Goal: Task Accomplishment & Management: Manage account settings

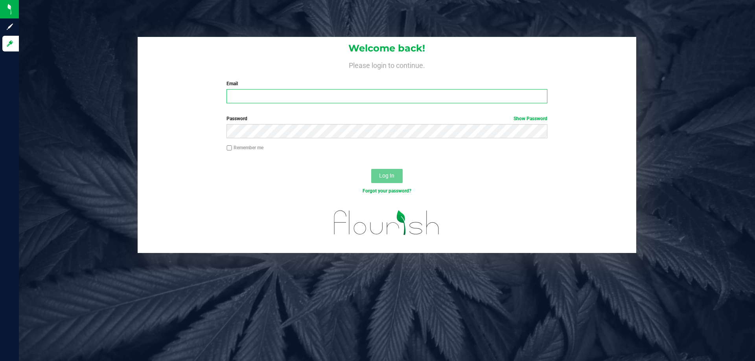
click at [296, 102] on input "Email" at bounding box center [386, 96] width 320 height 14
type input "[EMAIL_ADDRESS][DOMAIN_NAME]"
click at [371, 169] on button "Log In" at bounding box center [386, 176] width 31 height 14
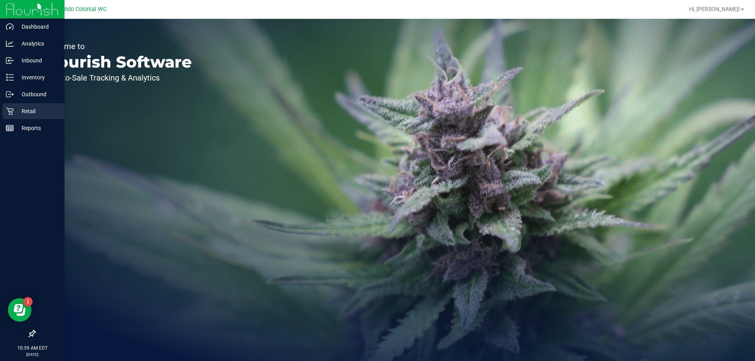
click at [23, 112] on p "Retail" at bounding box center [37, 111] width 47 height 9
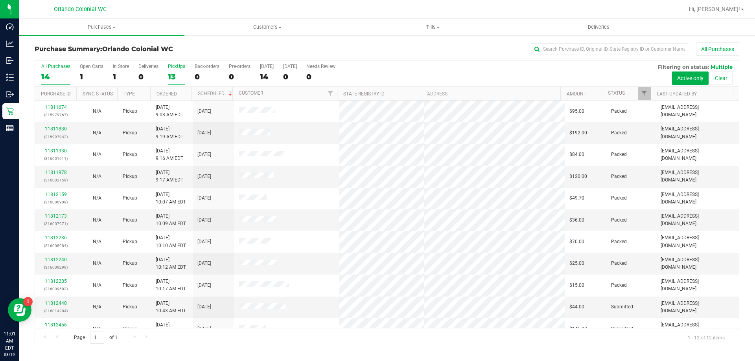
click at [172, 74] on div "13" at bounding box center [176, 76] width 17 height 9
click at [0, 0] on input "PickUps 13" at bounding box center [0, 0] width 0 height 0
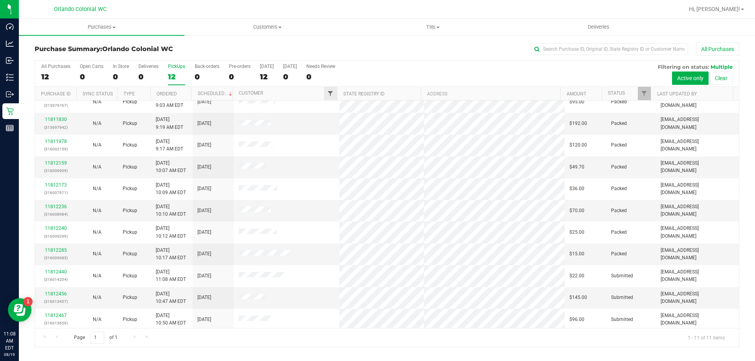
scroll to position [11, 0]
click at [171, 74] on div "12" at bounding box center [176, 76] width 17 height 9
click at [0, 0] on input "PickUps 12" at bounding box center [0, 0] width 0 height 0
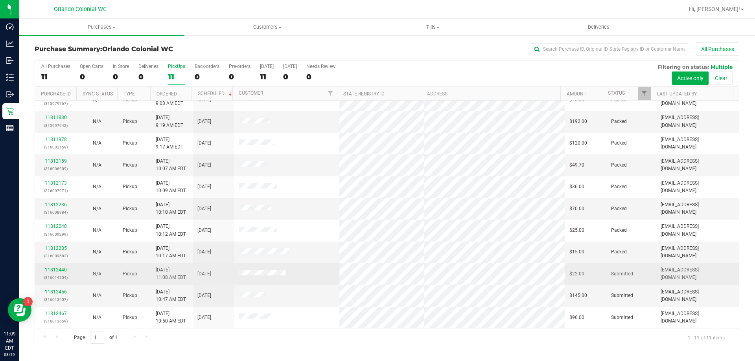
click at [57, 273] on div "11812440 (316014204)" at bounding box center [56, 273] width 32 height 15
click at [61, 271] on link "11812440" at bounding box center [56, 270] width 22 height 6
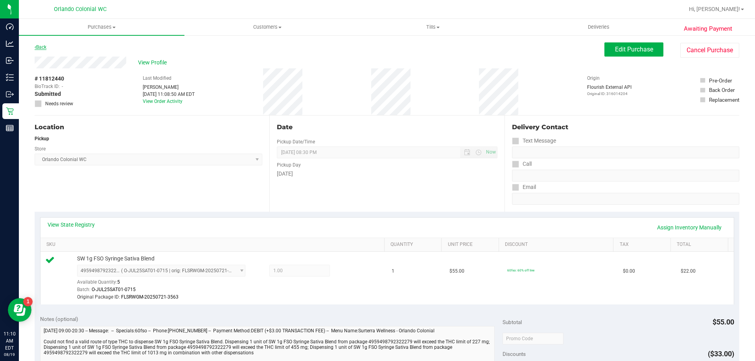
click at [43, 47] on link "Back" at bounding box center [41, 47] width 12 height 6
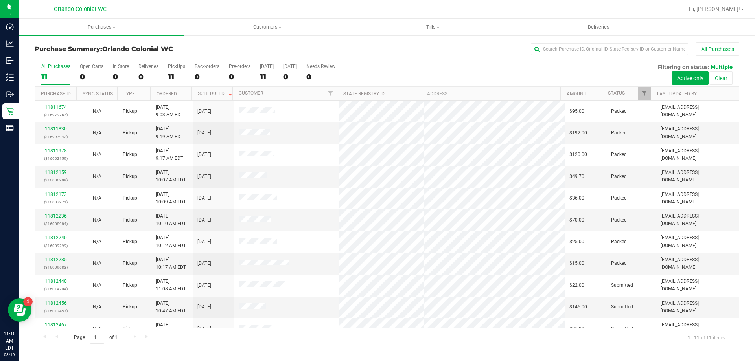
scroll to position [11, 0]
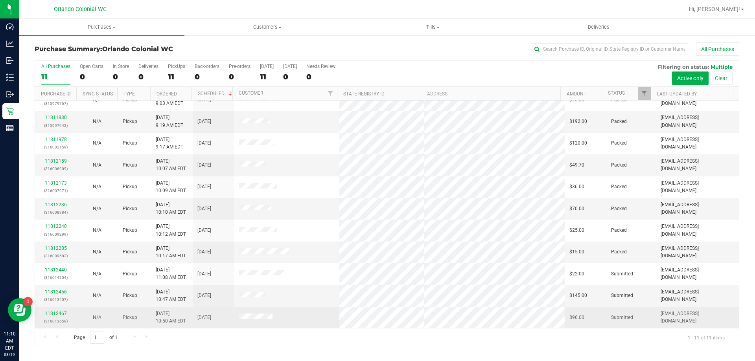
click at [62, 313] on link "11812467" at bounding box center [56, 314] width 22 height 6
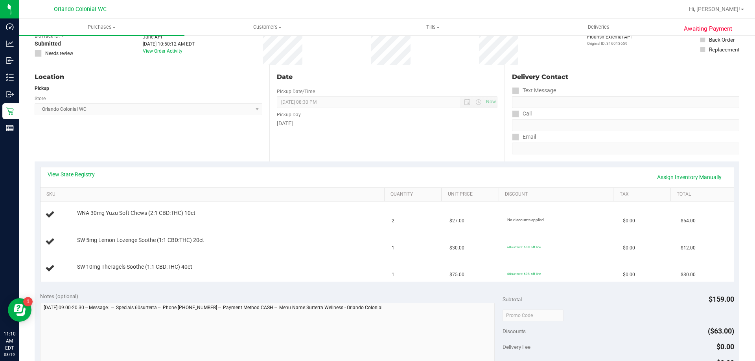
scroll to position [56, 0]
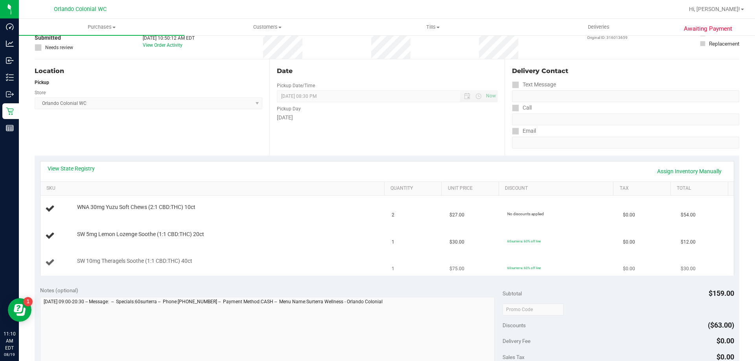
click at [275, 268] on div "SW 10mg Theragels Soothe (1:1 CBD:THC) 40ct" at bounding box center [213, 262] width 337 height 11
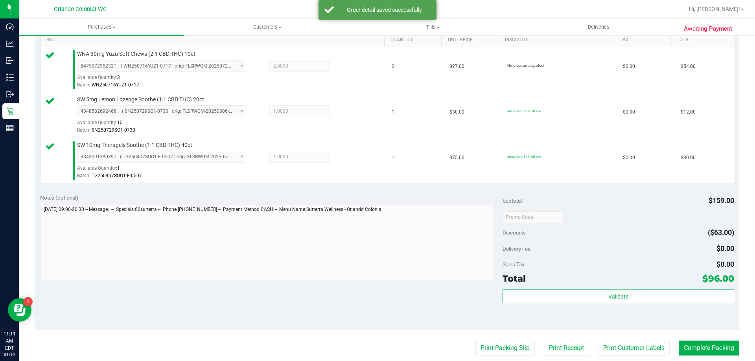
scroll to position [213, 0]
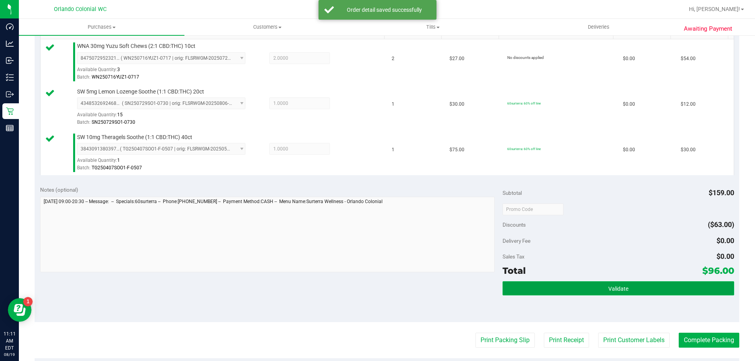
click at [625, 291] on button "Validate" at bounding box center [617, 288] width 231 height 14
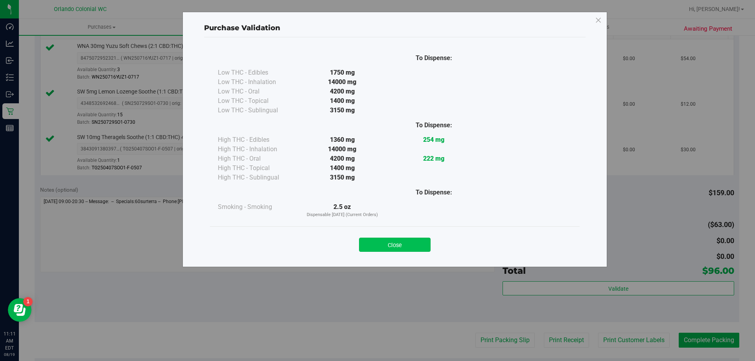
click at [400, 249] on button "Close" at bounding box center [395, 245] width 72 height 14
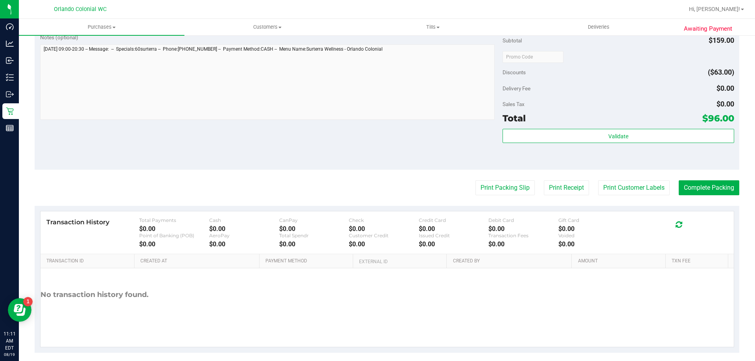
scroll to position [373, 0]
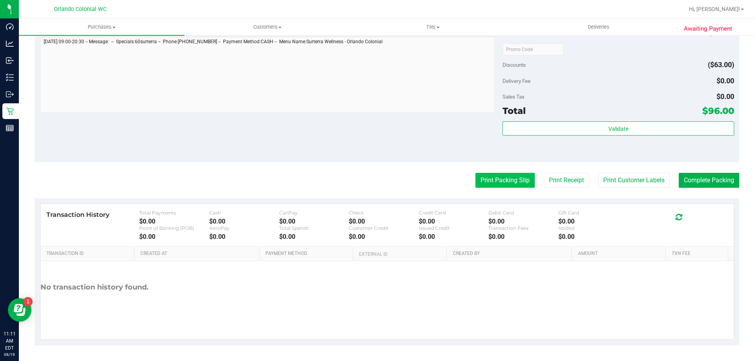
click at [520, 185] on button "Print Packing Slip" at bounding box center [504, 180] width 59 height 15
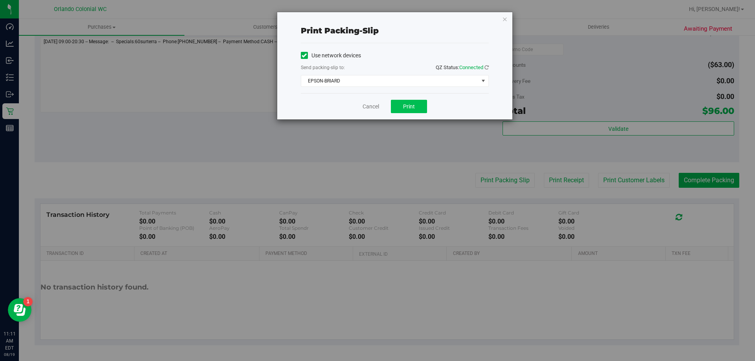
click at [418, 110] on button "Print" at bounding box center [409, 106] width 36 height 13
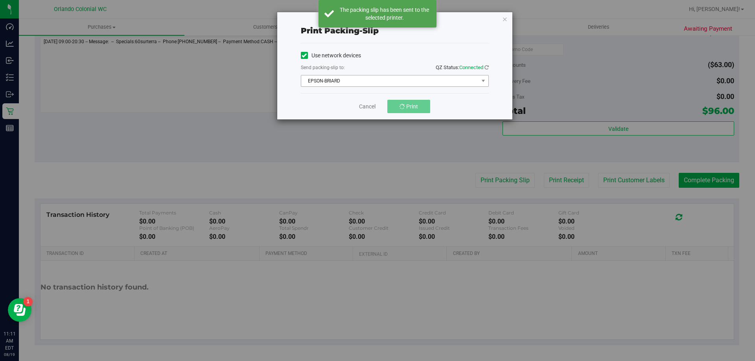
click at [371, 83] on span "EPSON-BRIARD" at bounding box center [389, 80] width 177 height 11
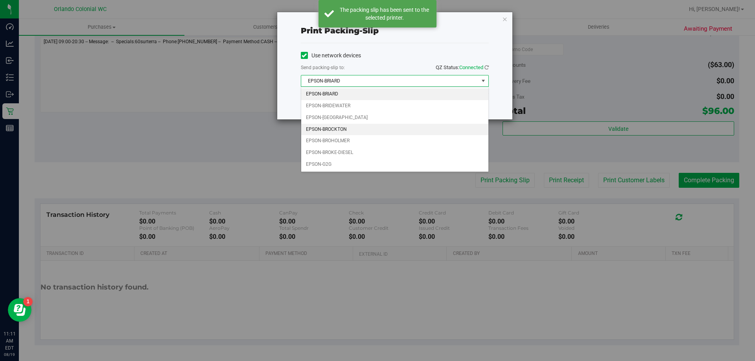
click at [361, 130] on li "EPSON-BROCKTON" at bounding box center [394, 130] width 187 height 12
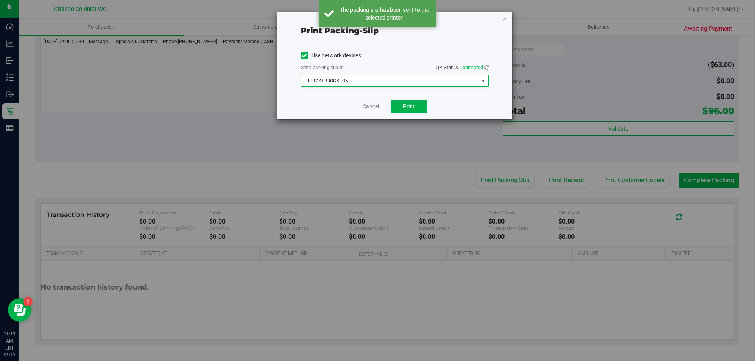
click at [321, 110] on div "Cancel Print" at bounding box center [395, 106] width 188 height 26
click at [415, 110] on button "Print" at bounding box center [409, 106] width 36 height 13
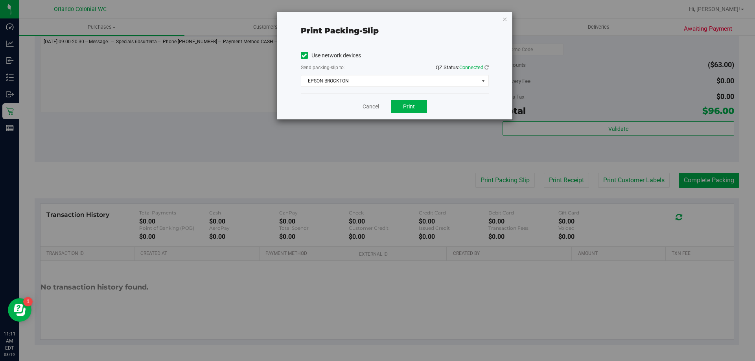
click at [370, 110] on link "Cancel" at bounding box center [370, 107] width 17 height 8
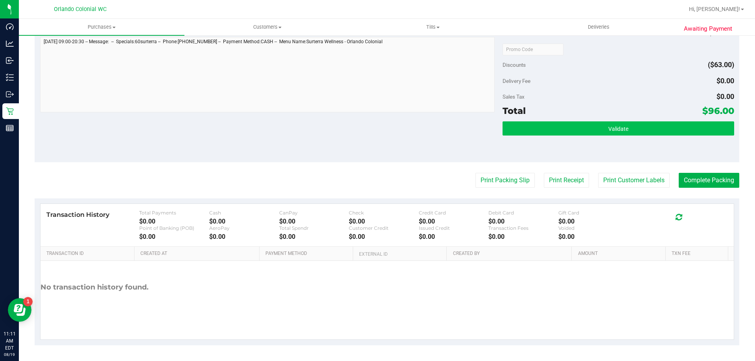
click at [688, 122] on button "Validate" at bounding box center [617, 128] width 231 height 14
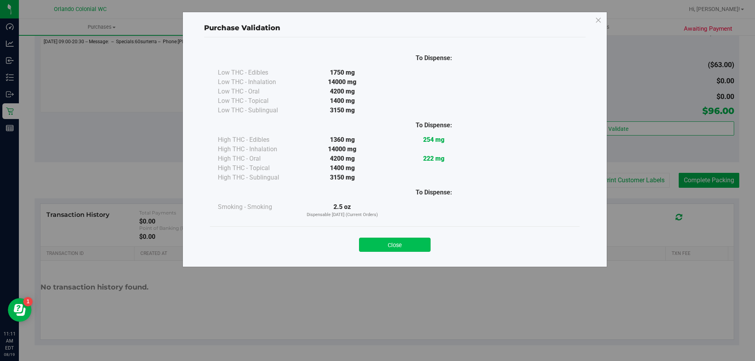
click at [430, 246] on button "Close" at bounding box center [395, 245] width 72 height 14
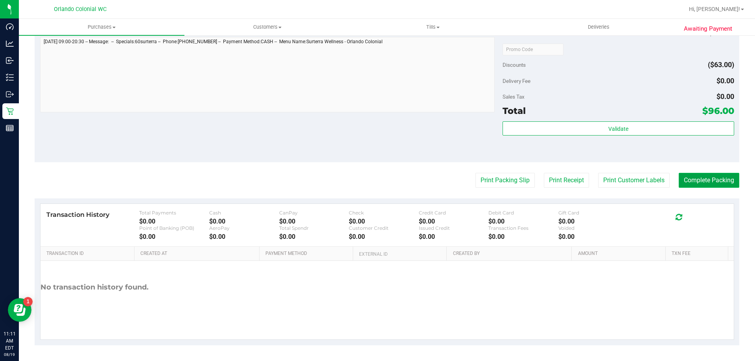
click at [707, 180] on button "Complete Packing" at bounding box center [708, 180] width 61 height 15
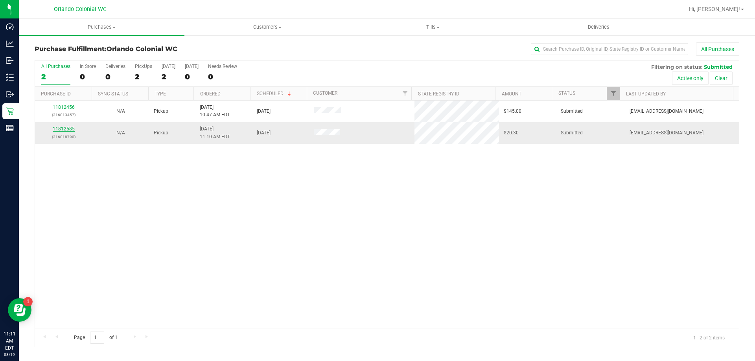
click at [58, 130] on link "11812585" at bounding box center [64, 129] width 22 height 6
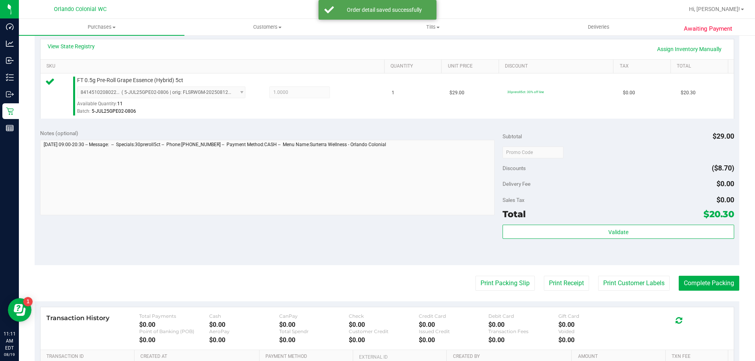
scroll to position [179, 0]
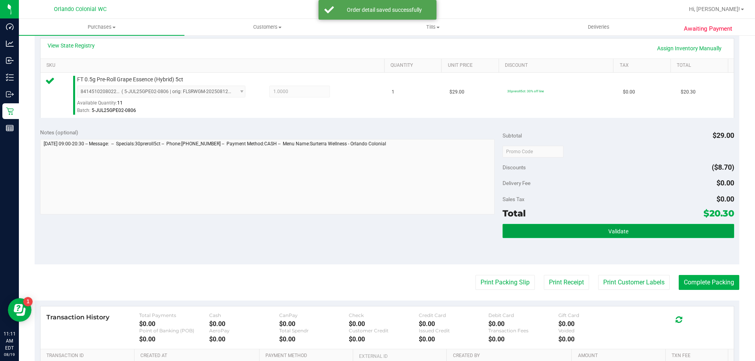
click at [604, 226] on button "Validate" at bounding box center [617, 231] width 231 height 14
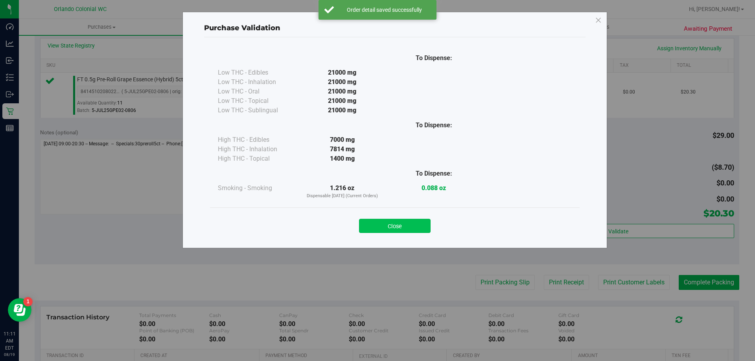
click at [401, 228] on button "Close" at bounding box center [395, 226] width 72 height 14
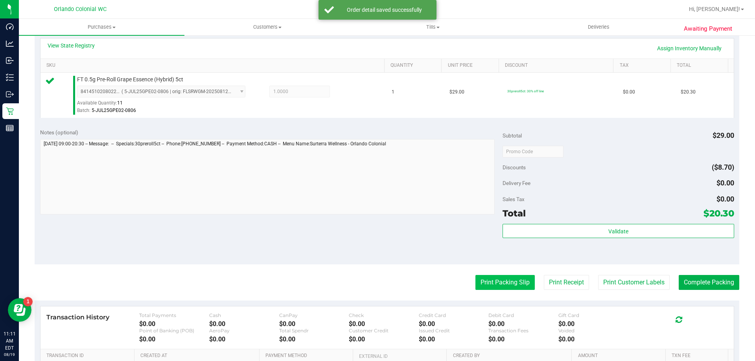
click at [503, 281] on button "Print Packing Slip" at bounding box center [504, 282] width 59 height 15
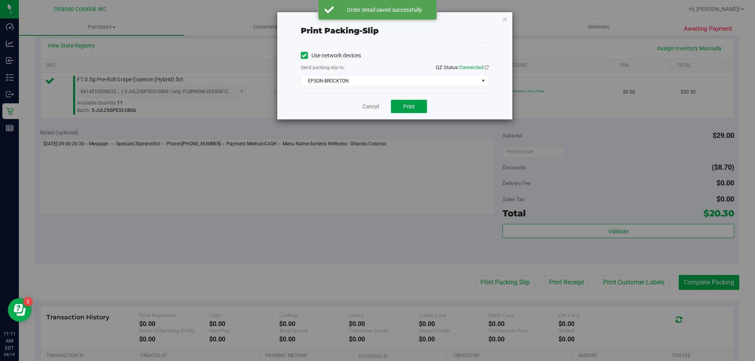
click at [402, 107] on button "Print" at bounding box center [409, 106] width 36 height 13
click at [366, 108] on link "Cancel" at bounding box center [370, 107] width 17 height 8
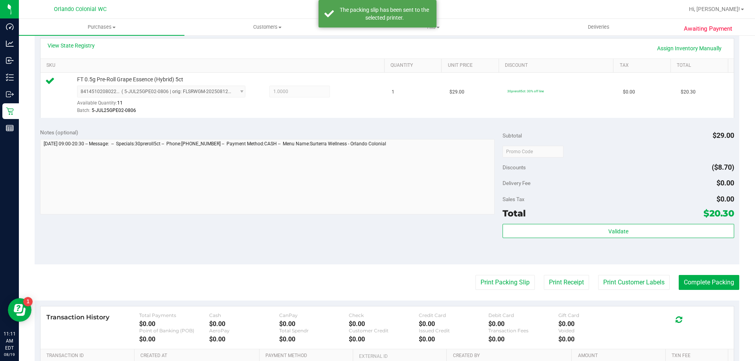
click at [694, 239] on div "Validate" at bounding box center [617, 241] width 231 height 35
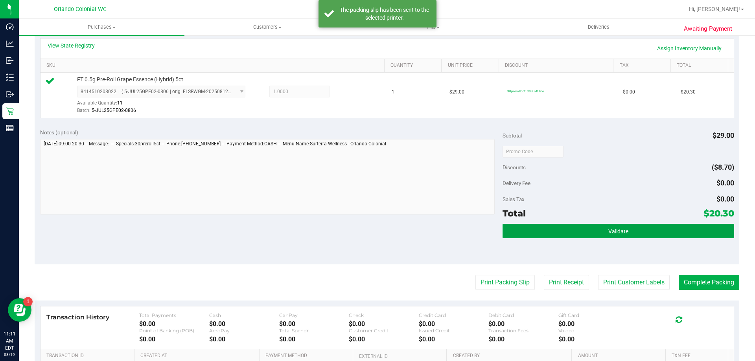
click at [693, 233] on button "Validate" at bounding box center [617, 231] width 231 height 14
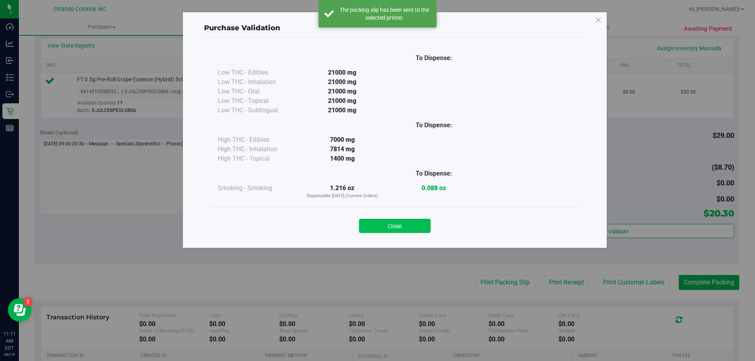
click at [381, 223] on button "Close" at bounding box center [395, 226] width 72 height 14
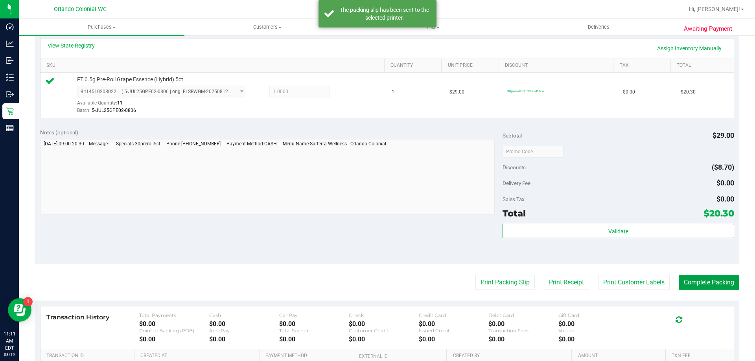
click at [731, 280] on button "Complete Packing" at bounding box center [708, 282] width 61 height 15
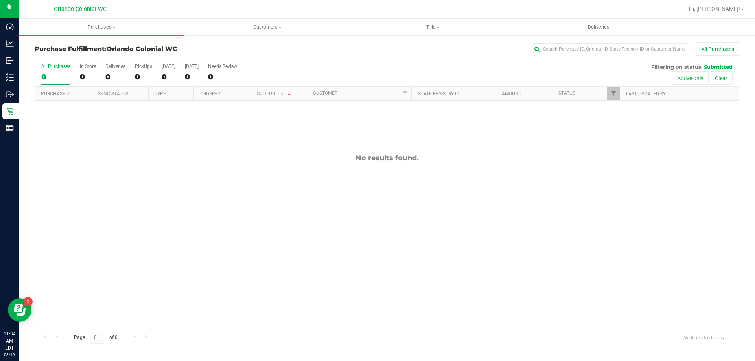
click at [350, 270] on div "No results found." at bounding box center [386, 241] width 703 height 281
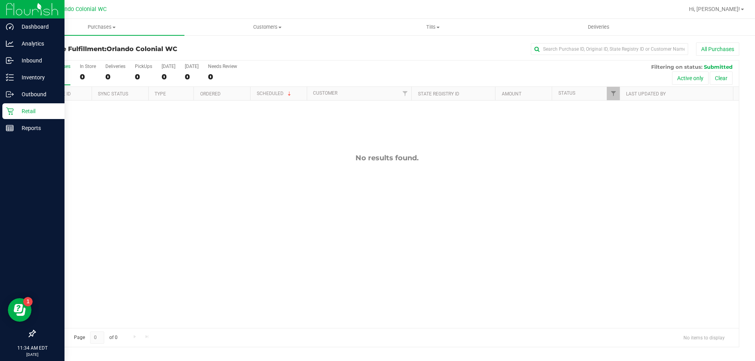
click at [5, 110] on div "Retail" at bounding box center [33, 111] width 62 height 16
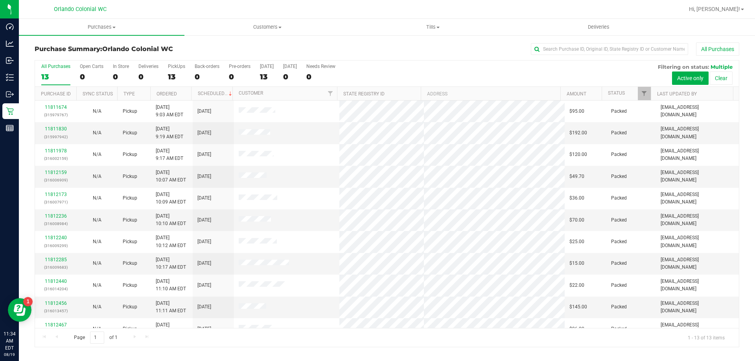
click at [444, 64] on div "All Purchases 13 Open Carts 0 In Store 0 Deliveries 0 PickUps 13 Back-orders 0 …" at bounding box center [386, 64] width 703 height 6
click at [172, 75] on div "13" at bounding box center [176, 76] width 17 height 9
click at [0, 0] on input "PickUps 13" at bounding box center [0, 0] width 0 height 0
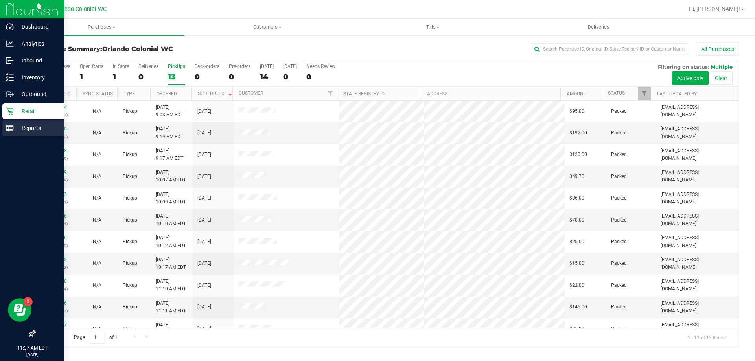
click at [17, 129] on p "Reports" at bounding box center [37, 127] width 47 height 9
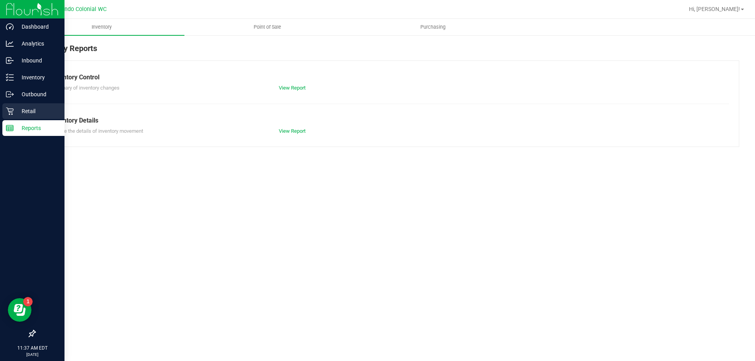
click at [18, 118] on div "Retail" at bounding box center [33, 111] width 62 height 16
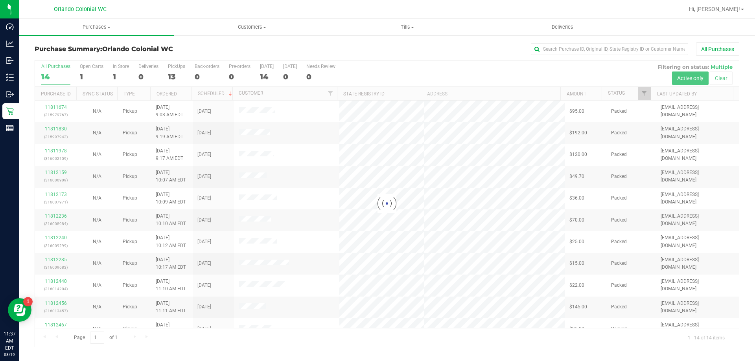
click at [113, 75] on div at bounding box center [386, 204] width 703 height 286
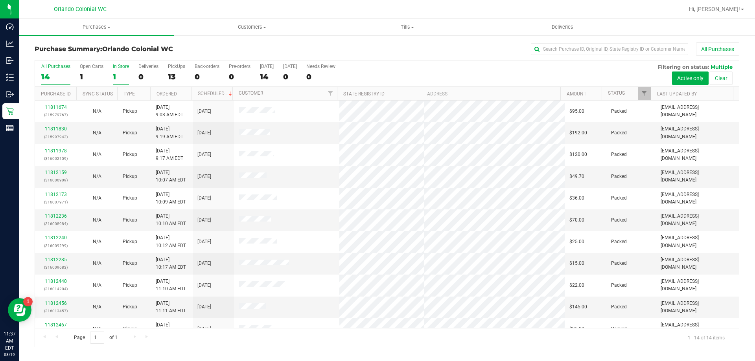
click at [114, 73] on div "1" at bounding box center [121, 76] width 16 height 9
click at [0, 0] on input "In Store 1" at bounding box center [0, 0] width 0 height 0
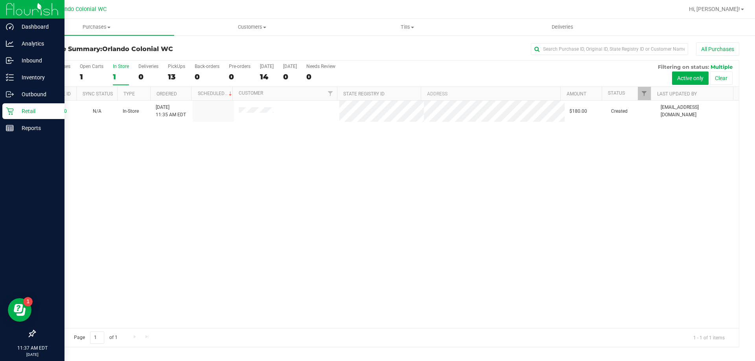
click at [16, 115] on p "Retail" at bounding box center [37, 111] width 47 height 9
